Goal: Task Accomplishment & Management: Complete application form

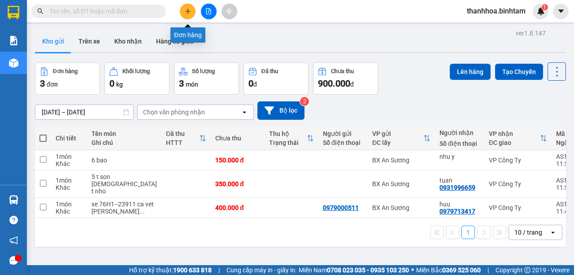
click at [188, 13] on icon "plus" at bounding box center [188, 11] width 6 height 6
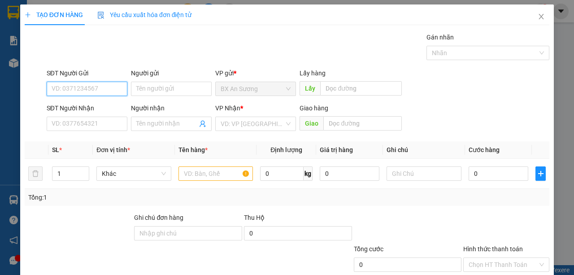
click at [102, 89] on input "SĐT Người Gửi" at bounding box center [87, 89] width 81 height 14
type input "0937279987"
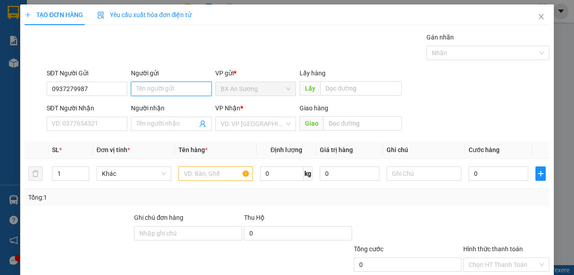
click at [171, 89] on input "Người gửi" at bounding box center [171, 89] width 81 height 14
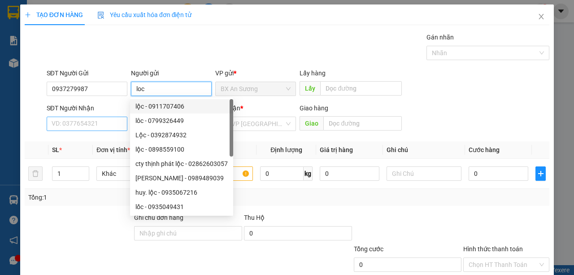
type input "loc"
click at [102, 126] on input "SĐT Người Nhận" at bounding box center [87, 124] width 81 height 14
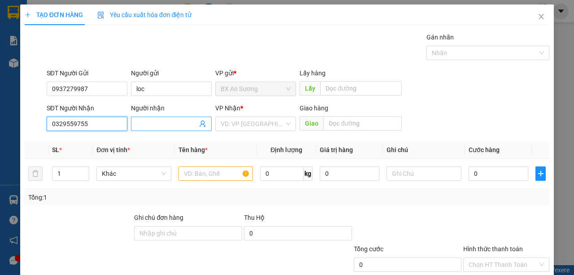
type input "0329559755"
click at [181, 125] on input "Người nhận" at bounding box center [166, 124] width 61 height 10
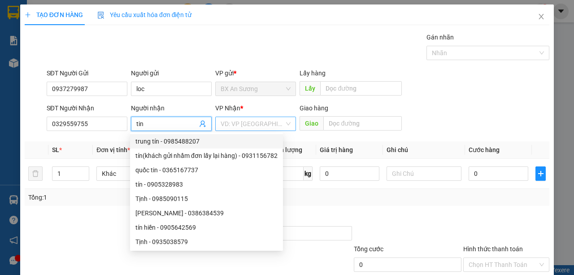
type input "tin"
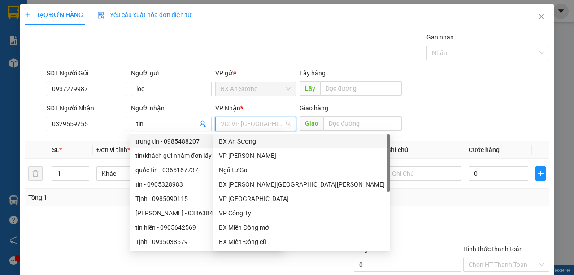
click at [277, 122] on input "search" at bounding box center [253, 123] width 64 height 13
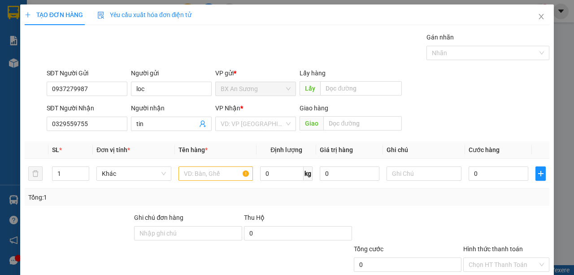
click at [289, 100] on form "SĐT Người Gửi 0937279987 Người gửi loc VP gửi * BX An [PERSON_NAME] hàng Lấy SĐ…" at bounding box center [287, 101] width 524 height 66
click at [279, 121] on input "search" at bounding box center [253, 123] width 64 height 13
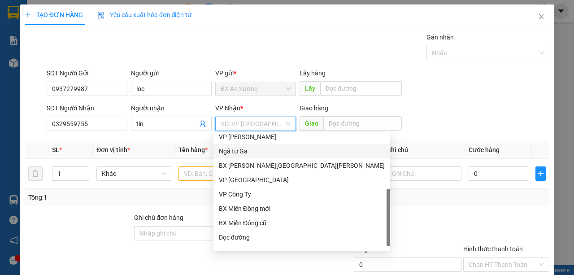
scroll to position [29, 0]
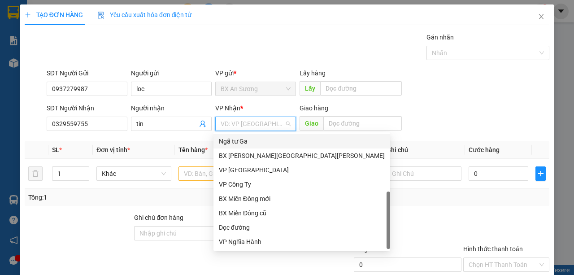
drag, startPoint x: 293, startPoint y: 177, endPoint x: 249, endPoint y: 246, distance: 81.6
click at [261, 256] on body "Kết quả [PERSON_NAME] ( 0 ) Bộ lọc No Data thanhhoa.binhtam 1 [PERSON_NAME] [PE…" at bounding box center [287, 137] width 574 height 275
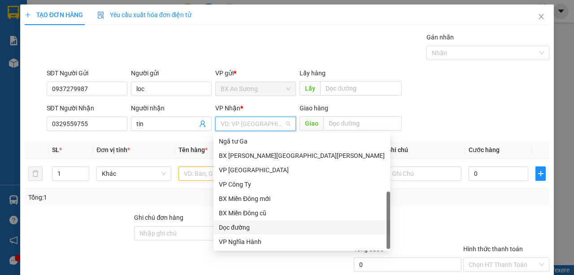
click at [245, 230] on div "Dọc đường" at bounding box center [302, 227] width 166 height 10
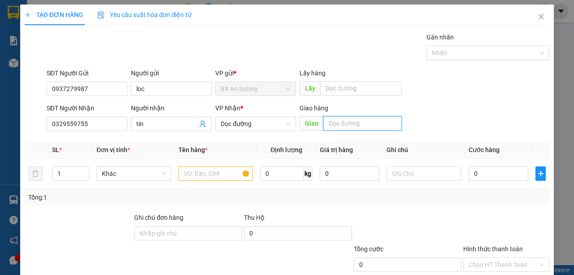
click at [384, 123] on input "text" at bounding box center [362, 123] width 78 height 14
type input "cay xang [PERSON_NAME] mo [PERSON_NAME]"
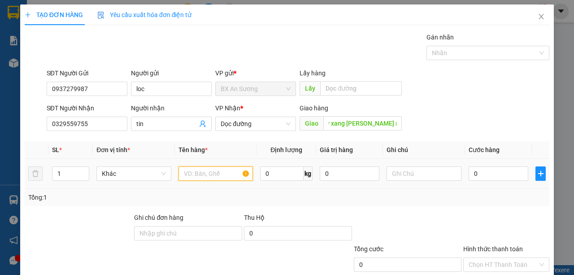
scroll to position [0, 0]
click at [217, 168] on input "text" at bounding box center [215, 173] width 75 height 14
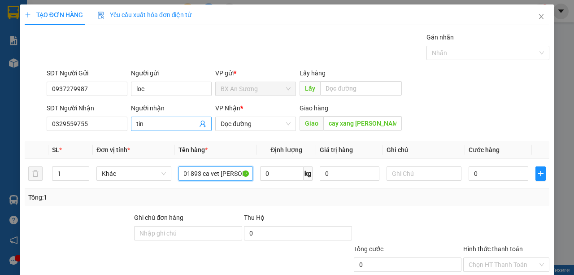
type input "xe 59U2--01893 ca vet [PERSON_NAME]"
click at [157, 119] on input "tin" at bounding box center [166, 124] width 61 height 10
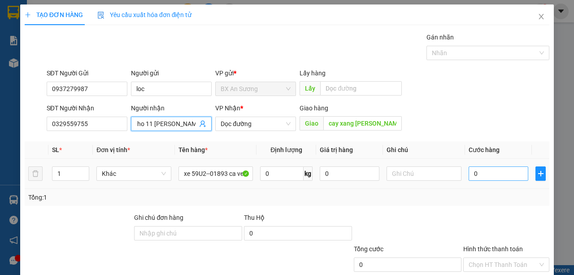
type input "tin thu ho 11 [PERSON_NAME] 200 [PERSON_NAME]"
click at [486, 177] on input "0" at bounding box center [498, 173] width 60 height 14
type input "4"
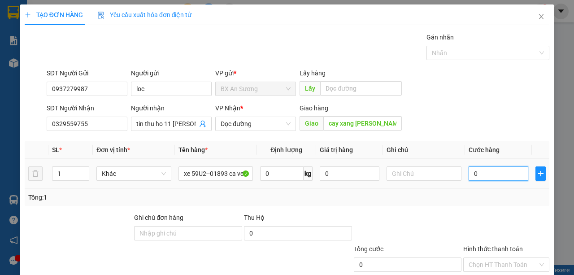
type input "4"
type input "40"
type input "400"
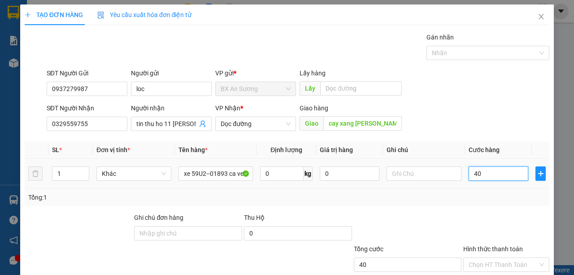
type input "400"
type input "4.000"
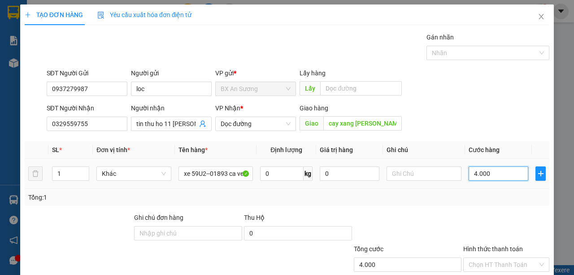
type input "40.000"
type input "400.000"
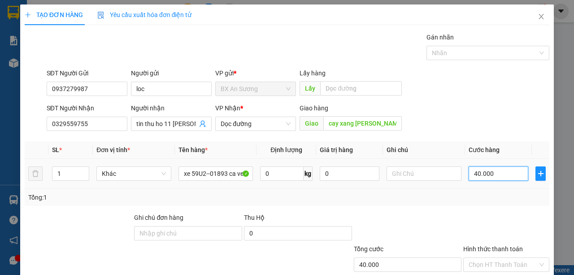
type input "400.000"
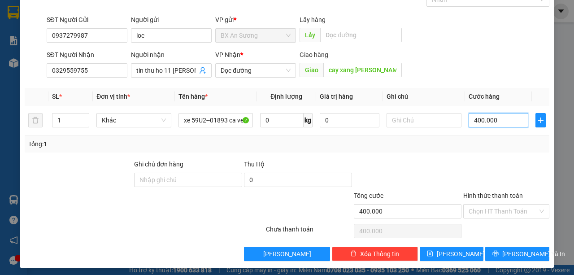
scroll to position [56, 0]
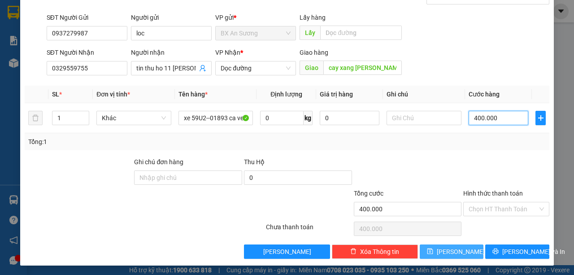
type input "400.000"
click at [432, 249] on button "[PERSON_NAME]" at bounding box center [452, 251] width 64 height 14
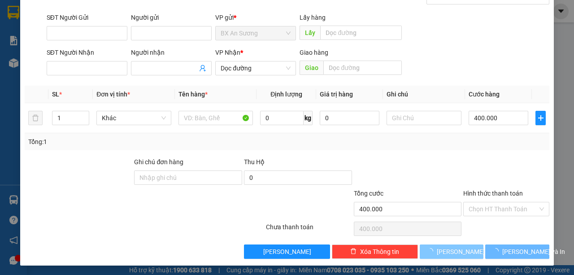
type input "0"
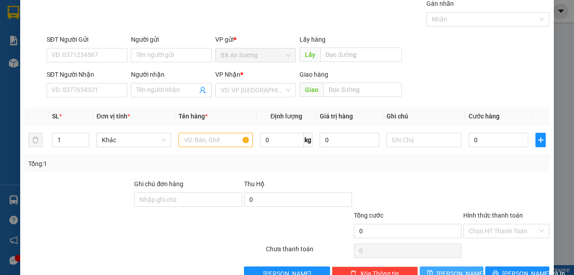
scroll to position [0, 0]
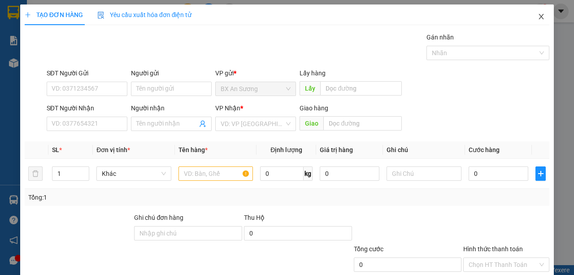
click at [537, 18] on icon "close" at bounding box center [540, 16] width 7 height 7
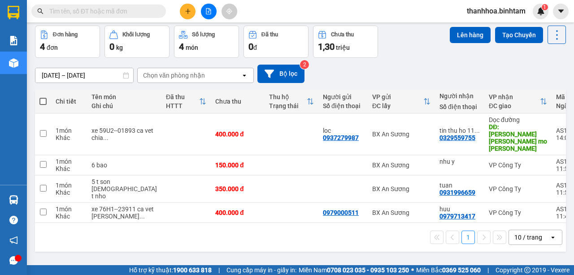
scroll to position [41, 0]
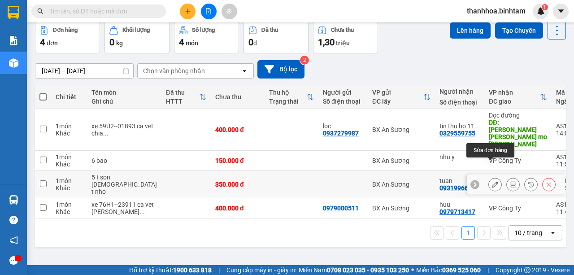
click at [492, 177] on button at bounding box center [495, 185] width 13 height 16
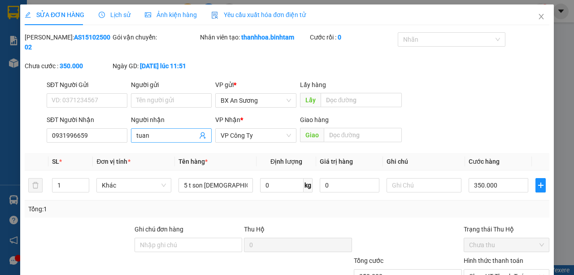
type input "0931996659"
type input "tuan"
type input "350.000"
type input "0"
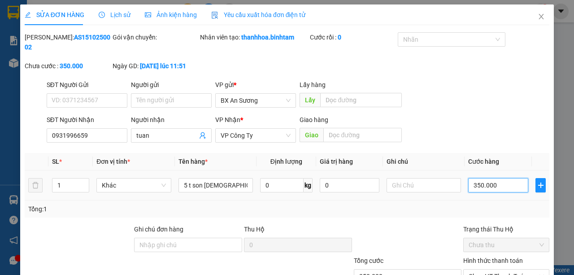
type input "0"
type input "3"
type input "03"
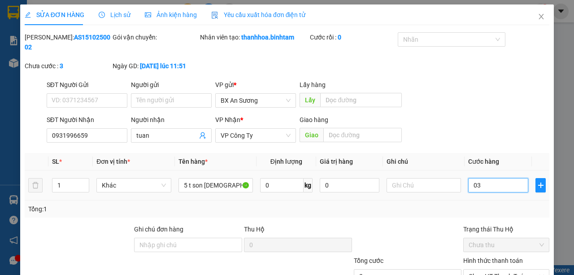
type input "30"
type input "030"
type input "300"
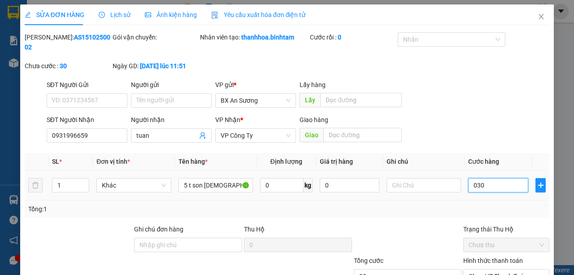
type input "0.300"
type input "3.000"
type input "03.000"
type input "30.000"
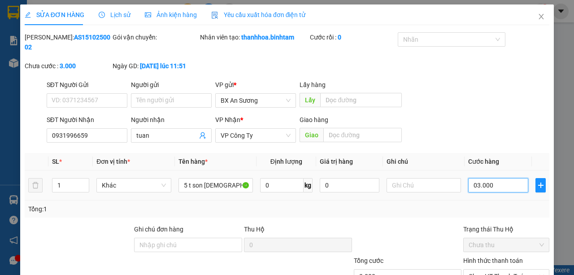
type input "30.000"
type input "030.000"
type input "300.000"
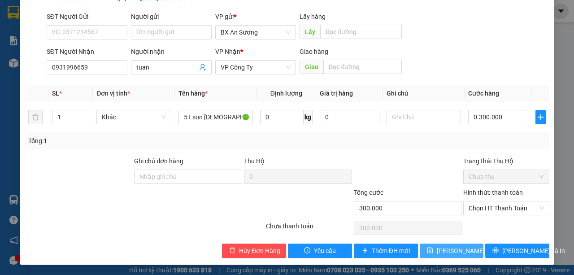
type input "300.000"
click at [437, 251] on span "[PERSON_NAME] đổi" at bounding box center [466, 251] width 58 height 10
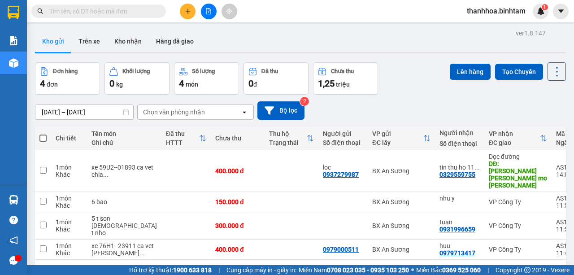
click at [43, 134] on span at bounding box center [42, 137] width 7 height 7
click at [43, 134] on input "checkbox" at bounding box center [43, 134] width 0 height 0
checkbox input "true"
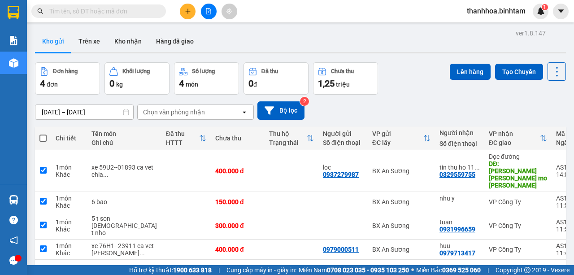
checkbox input "true"
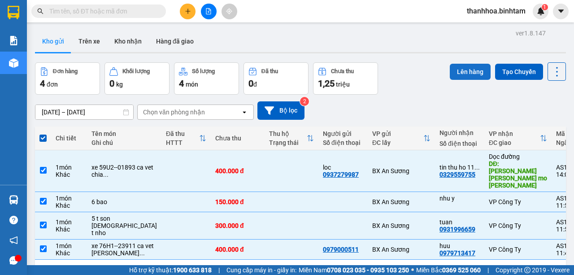
click at [471, 66] on button "Lên hàng" at bounding box center [470, 72] width 41 height 16
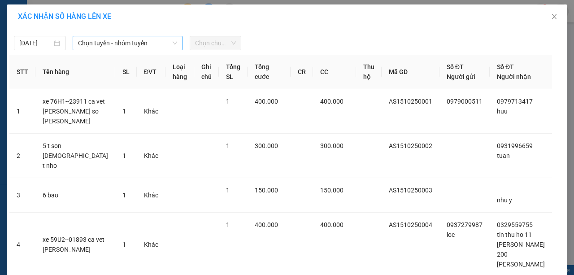
click at [172, 43] on icon "down" at bounding box center [174, 42] width 5 height 5
click at [173, 43] on icon "down" at bounding box center [175, 43] width 4 height 3
click at [173, 42] on icon "down" at bounding box center [174, 42] width 5 height 5
click at [182, 43] on div "Chọn tuyến - nhóm tuyến" at bounding box center [127, 43] width 117 height 14
drag, startPoint x: 176, startPoint y: 43, endPoint x: 176, endPoint y: 39, distance: 5.0
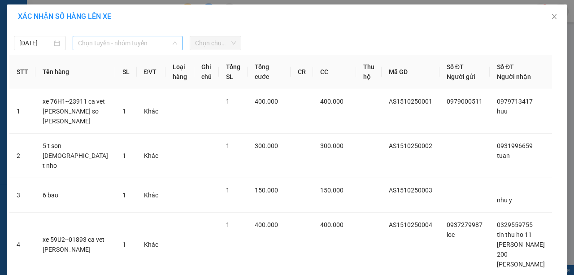
click at [176, 42] on div "Chọn tuyến - nhóm tuyến" at bounding box center [128, 43] width 110 height 14
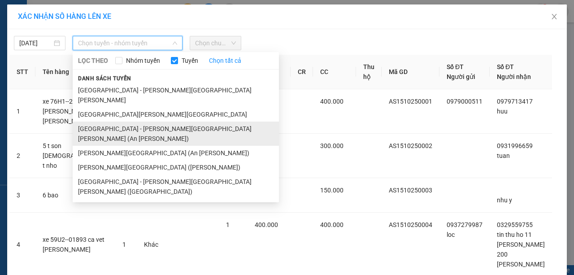
click at [164, 121] on li "[GEOGRAPHIC_DATA] - [PERSON_NAME][GEOGRAPHIC_DATA][PERSON_NAME] (An [PERSON_NAM…" at bounding box center [176, 133] width 206 height 24
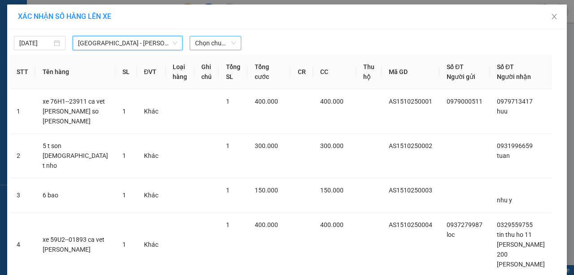
click at [234, 40] on div "Chọn chuyến" at bounding box center [216, 43] width 52 height 14
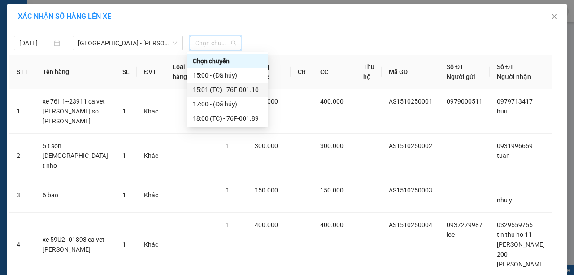
click at [232, 90] on div "15:01 (TC) - 76F-001.10" at bounding box center [228, 90] width 70 height 10
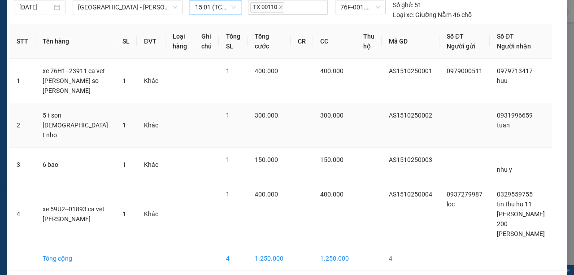
scroll to position [42, 0]
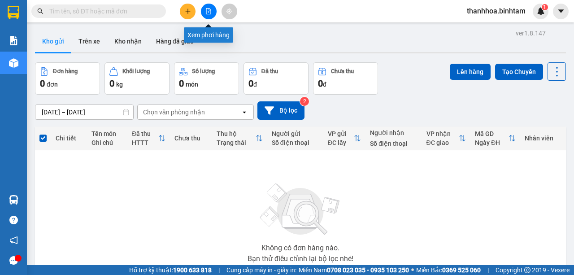
click at [210, 7] on button at bounding box center [209, 12] width 16 height 16
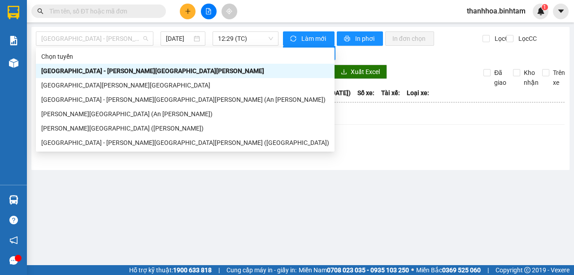
drag, startPoint x: 150, startPoint y: 38, endPoint x: 144, endPoint y: 65, distance: 27.4
click at [149, 42] on div "[GEOGRAPHIC_DATA] - [PERSON_NAME][GEOGRAPHIC_DATA][PERSON_NAME]" at bounding box center [94, 38] width 117 height 14
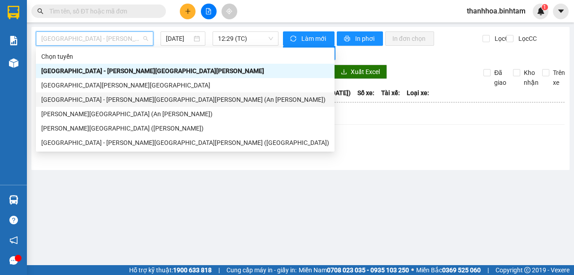
click at [141, 98] on div "[GEOGRAPHIC_DATA] - [PERSON_NAME][GEOGRAPHIC_DATA][PERSON_NAME] (An [PERSON_NAM…" at bounding box center [185, 100] width 288 height 10
type input "[DATE]"
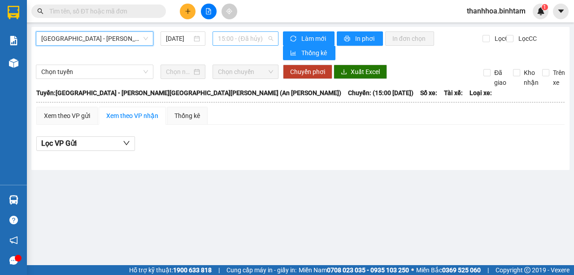
click at [267, 38] on span "15:00 - (Đã hủy)" at bounding box center [245, 38] width 55 height 13
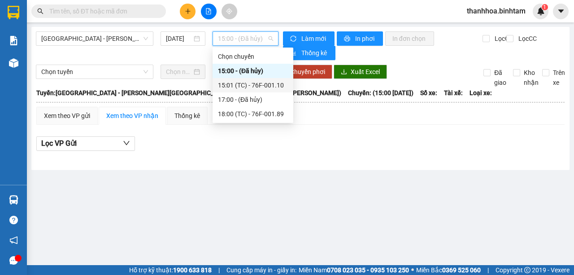
click at [266, 85] on div "15:01 (TC) - 76F-001.10" at bounding box center [253, 85] width 70 height 10
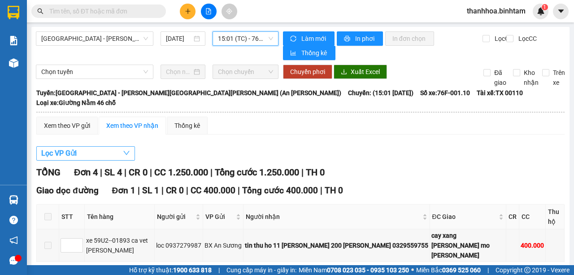
click at [129, 149] on icon "down" at bounding box center [126, 152] width 7 height 7
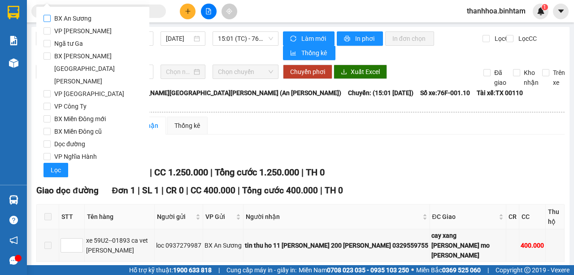
click at [52, 18] on span "BX An Sương" at bounding box center [73, 18] width 44 height 13
click at [51, 18] on input "BX An Sương" at bounding box center [46, 18] width 7 height 7
checkbox input "true"
click at [58, 165] on span "Lọc" at bounding box center [56, 170] width 10 height 10
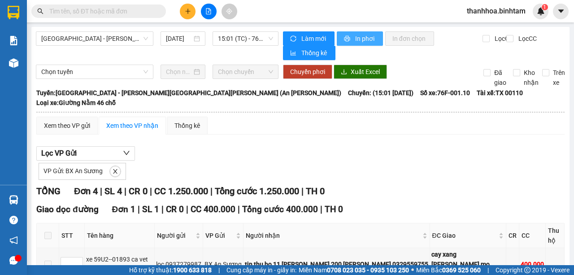
click at [363, 37] on span "In phơi" at bounding box center [365, 39] width 21 height 10
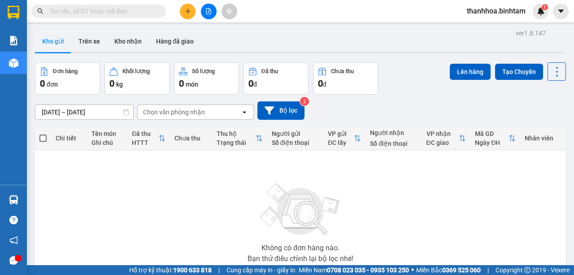
click at [187, 9] on icon "plus" at bounding box center [188, 11] width 6 height 6
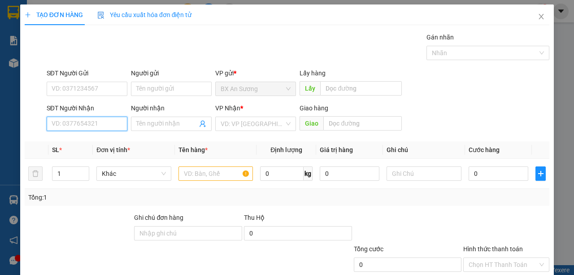
click at [117, 117] on input "SĐT Người Nhận" at bounding box center [87, 124] width 81 height 14
type input "0974530184"
click at [82, 138] on div "0974530184 - nhẫn 0399600607" at bounding box center [98, 141] width 92 height 10
type input "nhẫn 0399600607"
type input "ngã 3 qyán lát mộ đức"
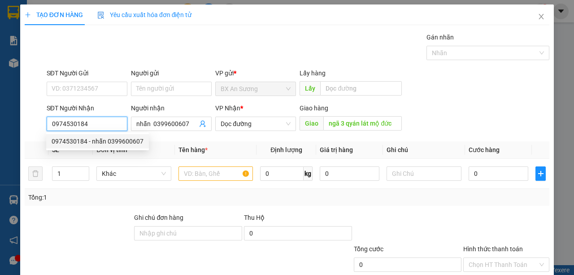
type input "300.000"
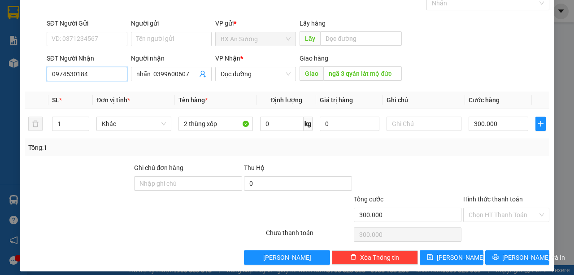
scroll to position [56, 0]
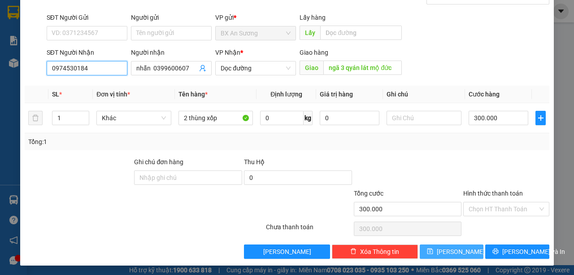
type input "0974530184"
click at [428, 252] on button "[PERSON_NAME]" at bounding box center [452, 251] width 64 height 14
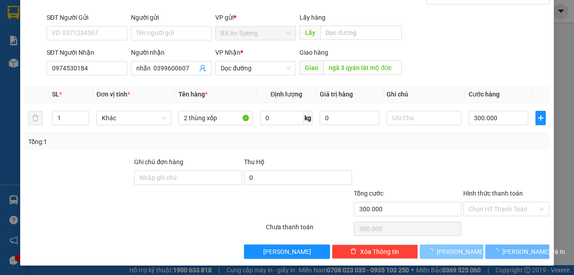
type input "0"
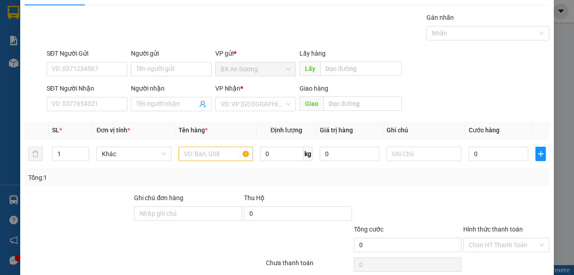
scroll to position [0, 0]
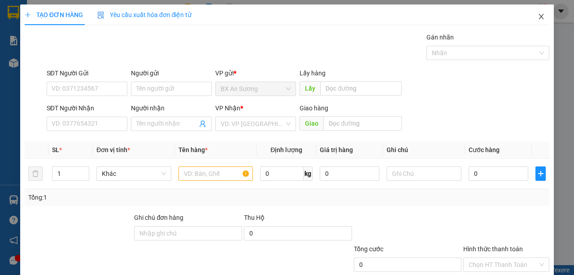
click at [532, 19] on span "Close" at bounding box center [540, 16] width 25 height 25
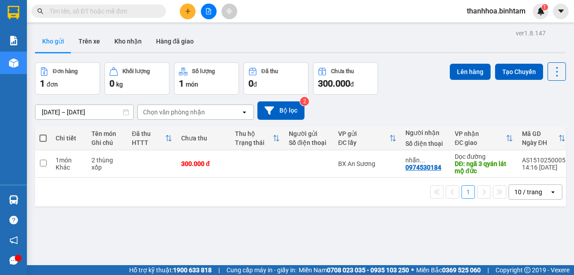
click at [45, 134] on label at bounding box center [42, 138] width 7 height 9
click at [43, 134] on input "checkbox" at bounding box center [43, 134] width 0 height 0
checkbox input "true"
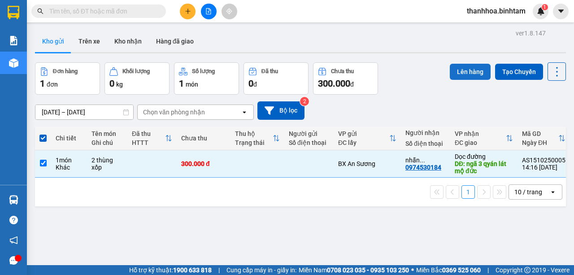
click at [472, 72] on button "Lên hàng" at bounding box center [470, 72] width 41 height 16
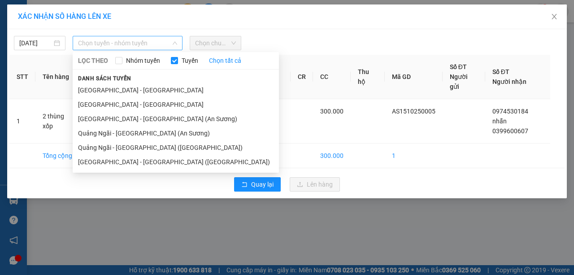
click at [179, 42] on div "Chọn tuyến - nhóm tuyến" at bounding box center [128, 43] width 110 height 14
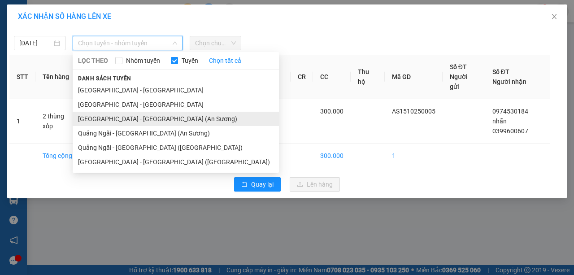
click at [159, 121] on li "[GEOGRAPHIC_DATA] - [PERSON_NAME][GEOGRAPHIC_DATA][PERSON_NAME] (An [PERSON_NAM…" at bounding box center [176, 119] width 206 height 14
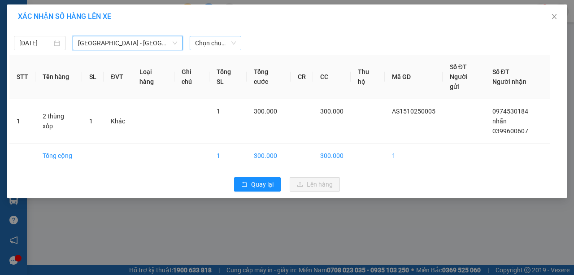
click at [230, 42] on span "Chọn chuyến" at bounding box center [215, 42] width 41 height 13
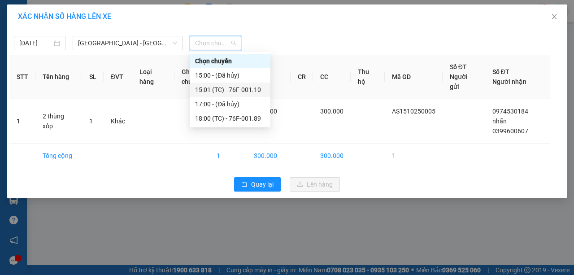
click at [250, 88] on div "15:01 (TC) - 76F-001.10" at bounding box center [230, 90] width 70 height 10
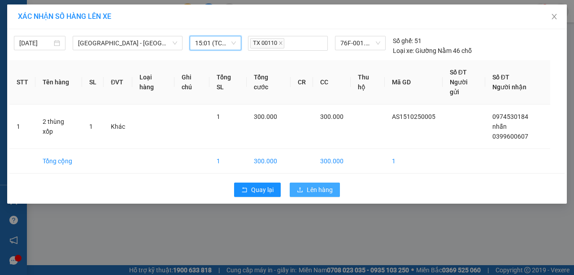
click at [307, 185] on span "Lên hàng" at bounding box center [320, 190] width 26 height 10
